Goal: Find specific page/section: Find specific page/section

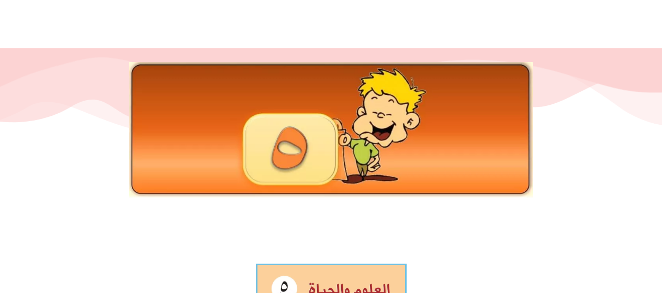
scroll to position [48, 0]
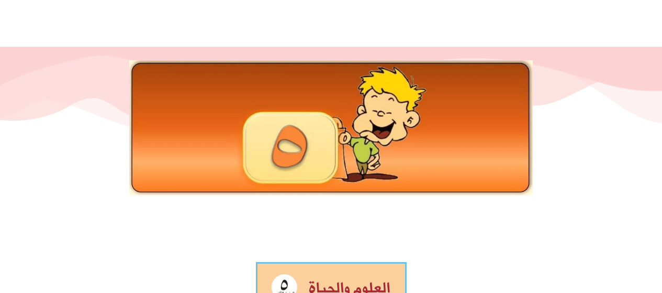
click at [356, 157] on img at bounding box center [331, 128] width 404 height 136
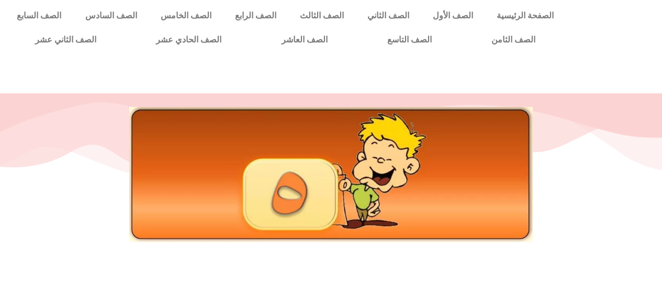
scroll to position [0, 0]
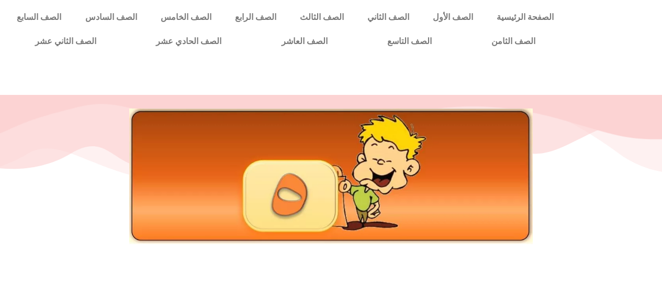
click at [412, 151] on img at bounding box center [331, 176] width 404 height 136
click at [358, 52] on link "الصف العاشر" at bounding box center [305, 41] width 106 height 24
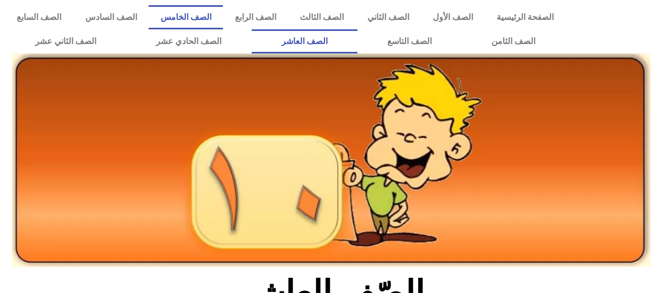
click at [223, 17] on link "الصف الخامس" at bounding box center [186, 17] width 74 height 24
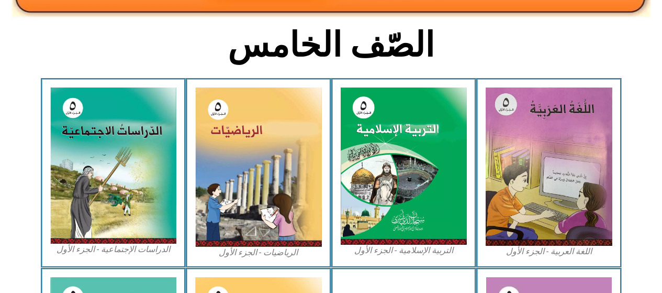
scroll to position [250, 0]
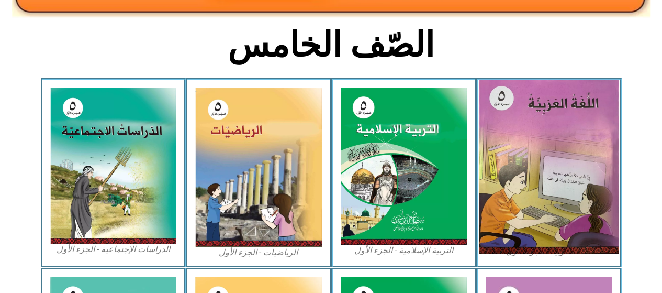
click at [564, 165] on img at bounding box center [549, 167] width 139 height 174
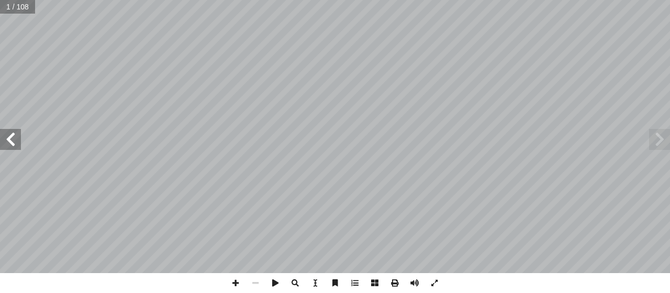
click at [9, 142] on span at bounding box center [10, 139] width 21 height 21
click at [7, 136] on span at bounding box center [10, 139] width 21 height 21
click at [6, 142] on span at bounding box center [10, 139] width 21 height 21
click at [9, 143] on span at bounding box center [10, 139] width 21 height 21
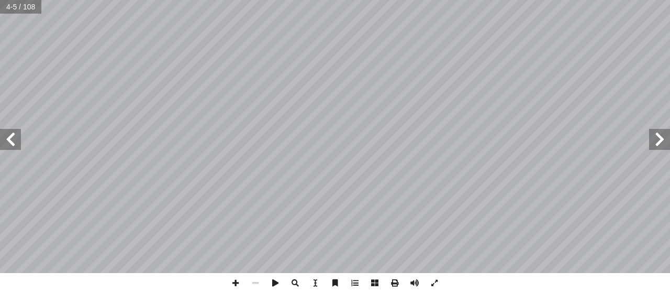
click at [9, 143] on span at bounding box center [10, 139] width 21 height 21
click at [12, 141] on span at bounding box center [10, 139] width 21 height 21
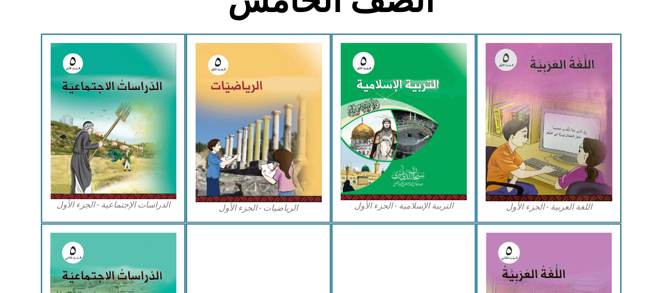
scroll to position [297, 0]
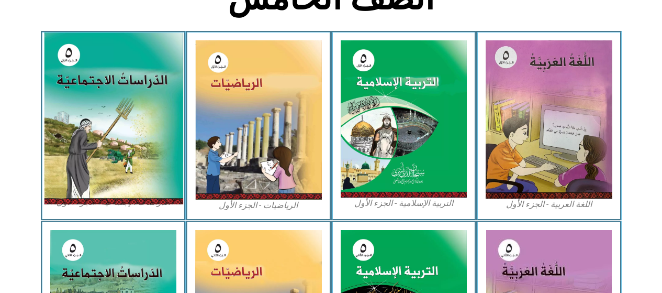
click at [79, 155] on img at bounding box center [112, 118] width 139 height 172
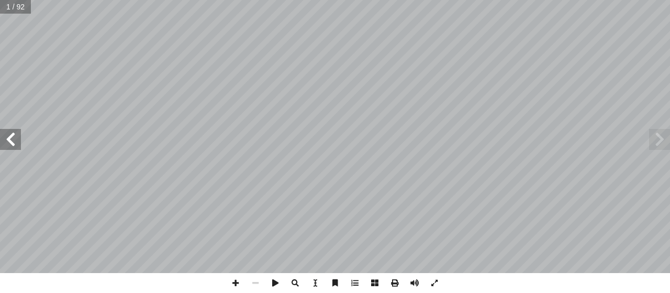
click at [17, 140] on span at bounding box center [10, 139] width 21 height 21
click at [19, 135] on span at bounding box center [10, 139] width 21 height 21
click at [9, 143] on span at bounding box center [10, 139] width 21 height 21
click at [9, 140] on span at bounding box center [10, 139] width 21 height 21
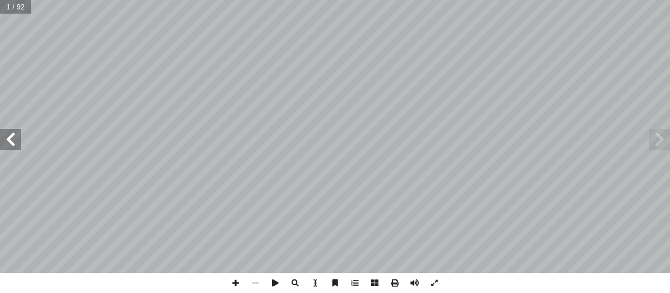
click at [4, 140] on span at bounding box center [10, 139] width 21 height 21
click at [13, 140] on span at bounding box center [10, 139] width 21 height 21
click at [14, 139] on span at bounding box center [10, 139] width 21 height 21
click at [9, 140] on span at bounding box center [10, 139] width 21 height 21
click at [7, 140] on span at bounding box center [10, 139] width 21 height 21
